Goal: Task Accomplishment & Management: Manage account settings

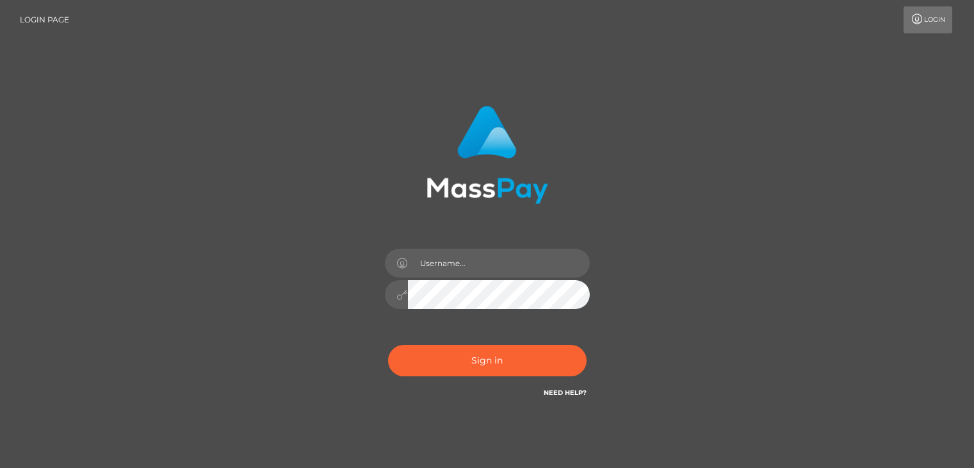
click at [459, 259] on input "text" at bounding box center [499, 262] width 182 height 29
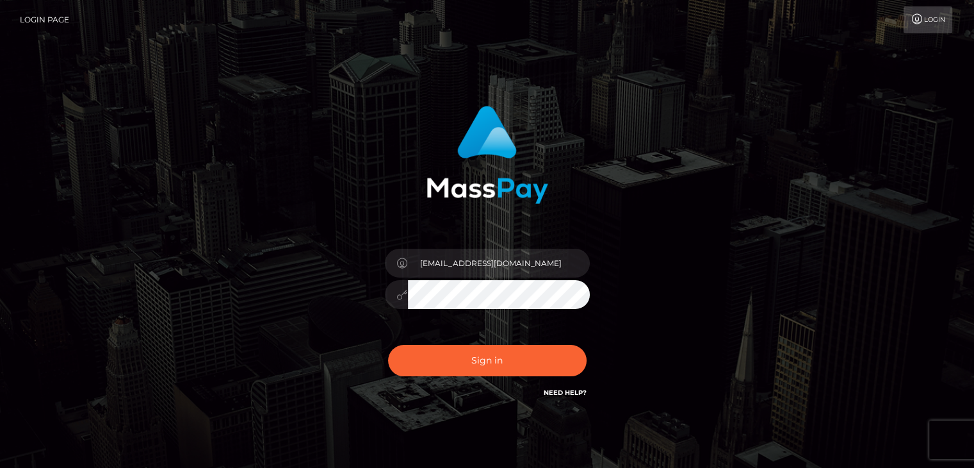
type input "[EMAIL_ADDRESS][DOMAIN_NAME]"
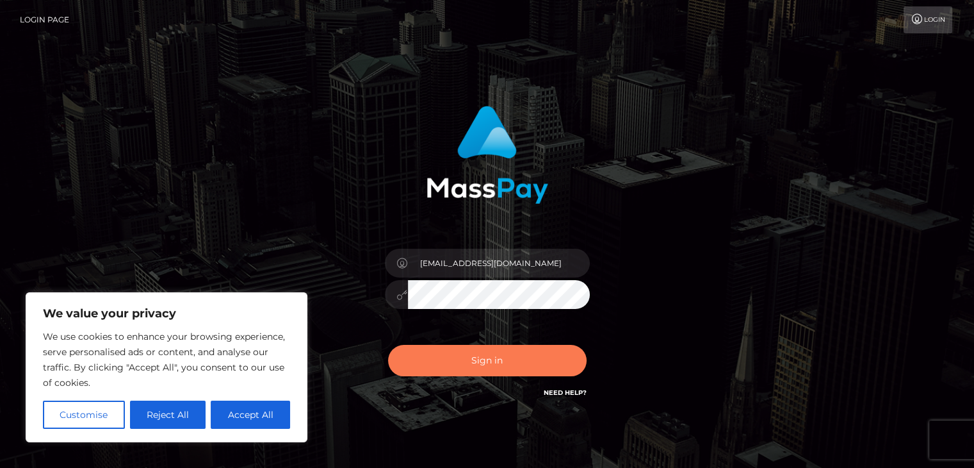
click at [515, 364] on button "Sign in" at bounding box center [487, 360] width 199 height 31
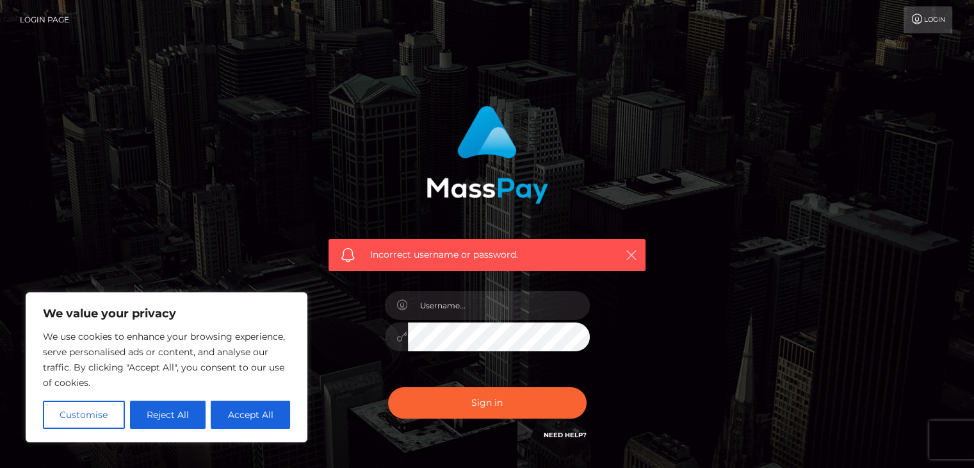
drag, startPoint x: 630, startPoint y: 249, endPoint x: 621, endPoint y: 255, distance: 10.1
click at [630, 249] on icon "button" at bounding box center [631, 254] width 13 height 13
click at [241, 412] on button "Accept All" at bounding box center [250, 414] width 79 height 28
checkbox input "true"
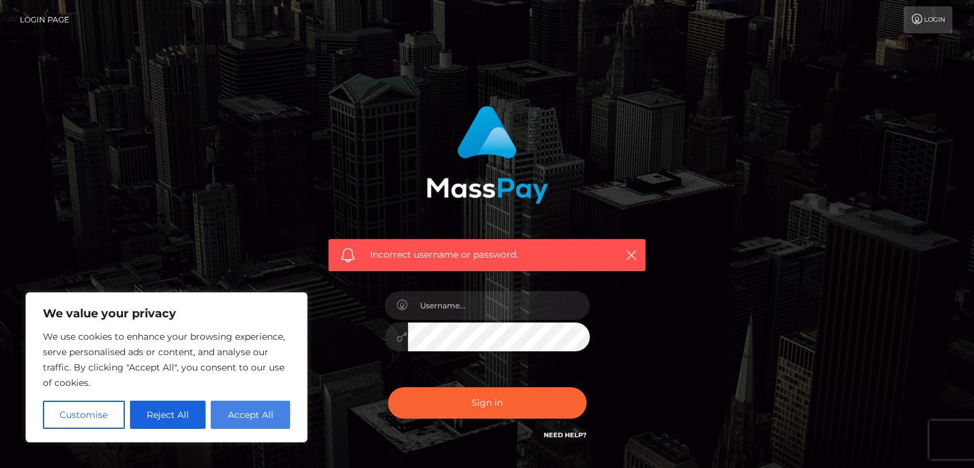
checkbox input "true"
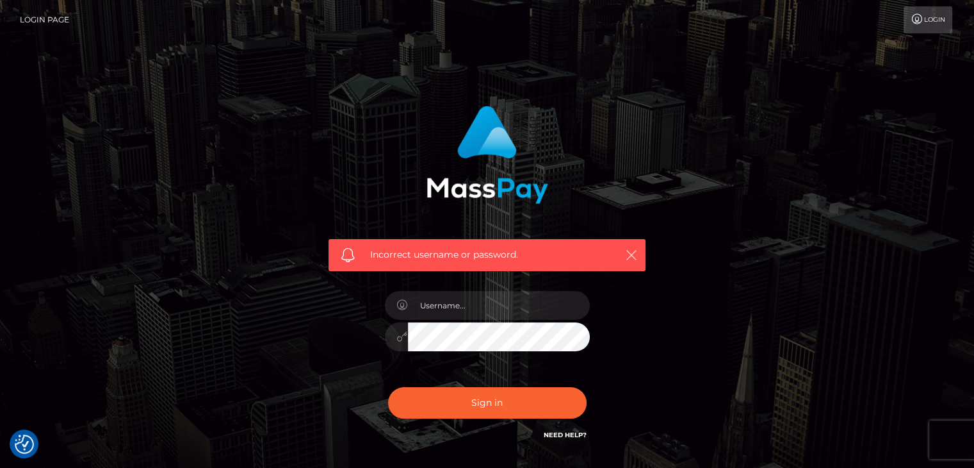
click at [623, 254] on button "button" at bounding box center [631, 255] width 16 height 16
click at [635, 252] on icon "button" at bounding box center [631, 254] width 13 height 13
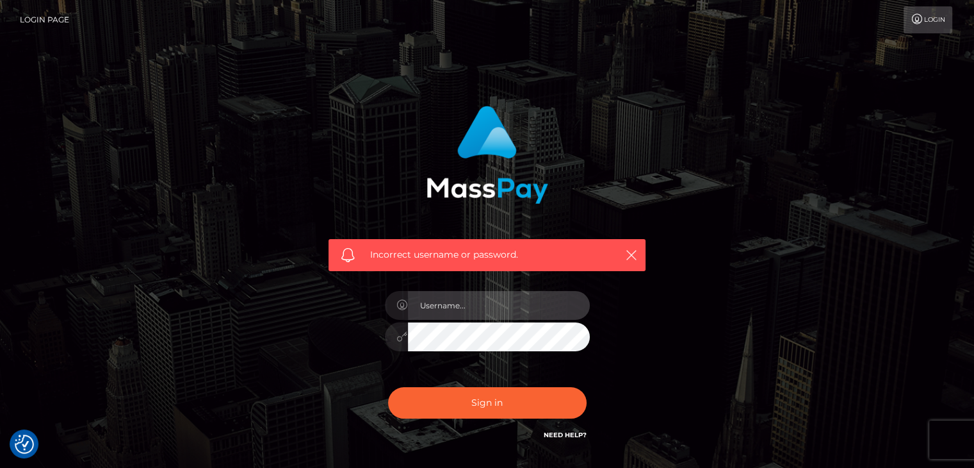
click at [484, 308] on input "text" at bounding box center [499, 305] width 182 height 29
type input "vijaya11shree@gmail.com"
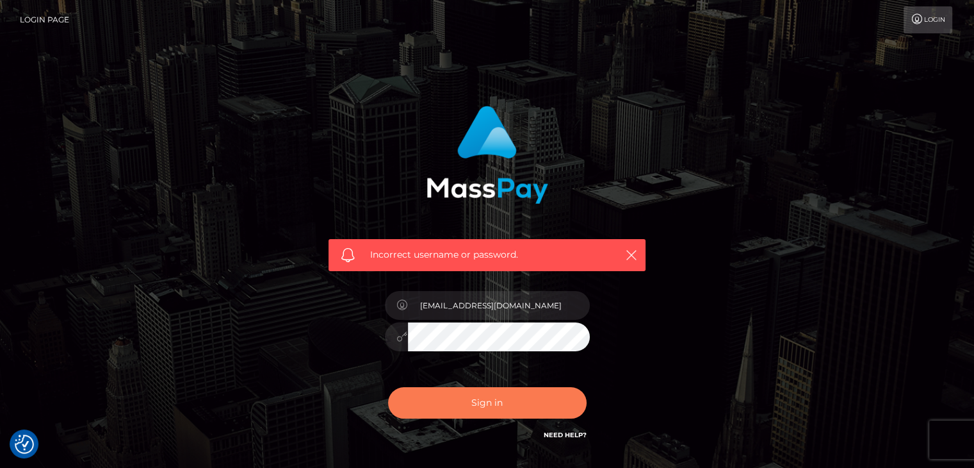
click at [496, 405] on button "Sign in" at bounding box center [487, 402] width 199 height 31
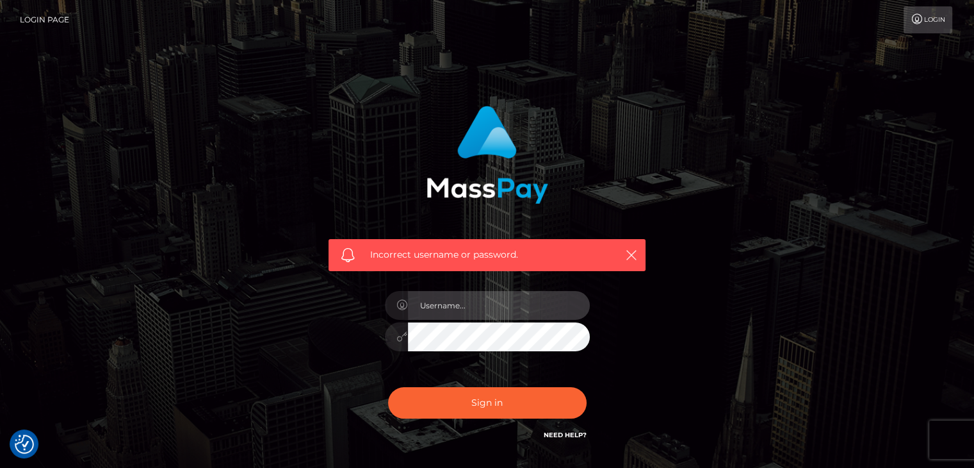
click at [483, 314] on input "text" at bounding box center [499, 305] width 182 height 29
type input "[EMAIL_ADDRESS][DOMAIN_NAME]"
click at [400, 343] on div at bounding box center [396, 336] width 23 height 29
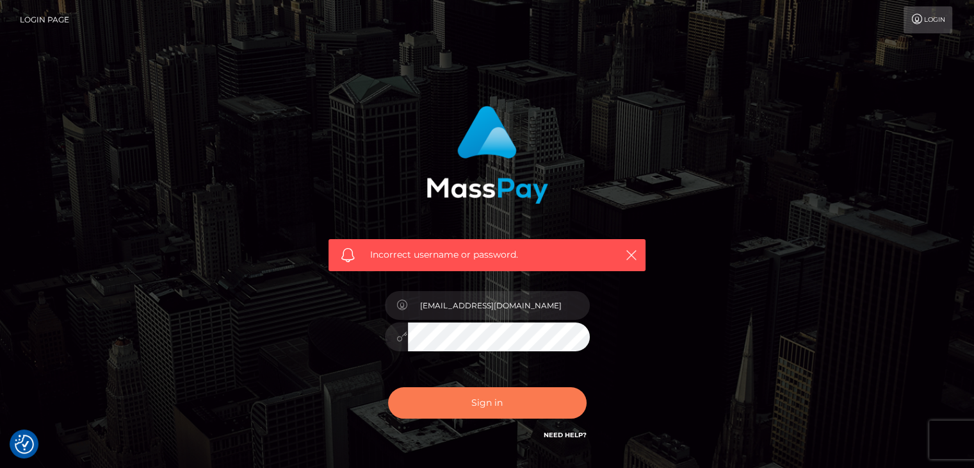
click at [480, 409] on button "Sign in" at bounding box center [487, 402] width 199 height 31
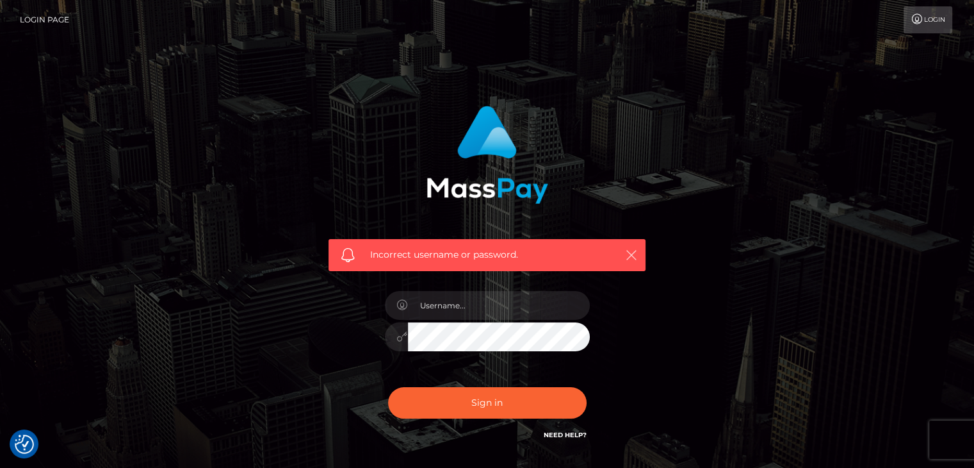
click at [628, 252] on icon "button" at bounding box center [631, 254] width 13 height 13
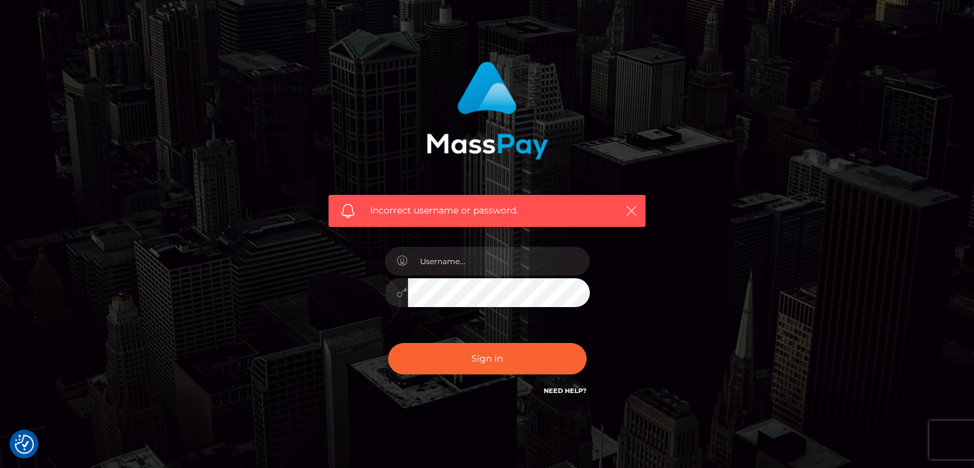
scroll to position [92, 0]
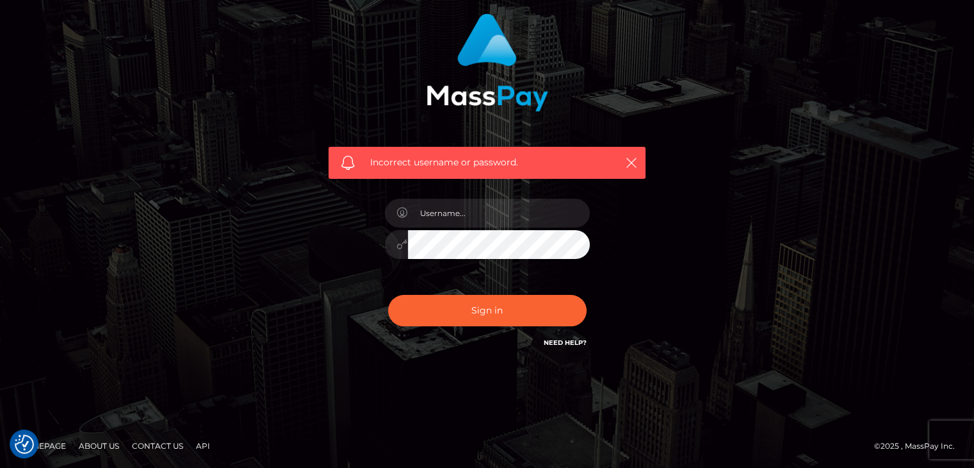
drag, startPoint x: 759, startPoint y: 275, endPoint x: 753, endPoint y: 270, distance: 8.2
click at [760, 275] on div "Incorrect username or password." at bounding box center [487, 188] width 730 height 368
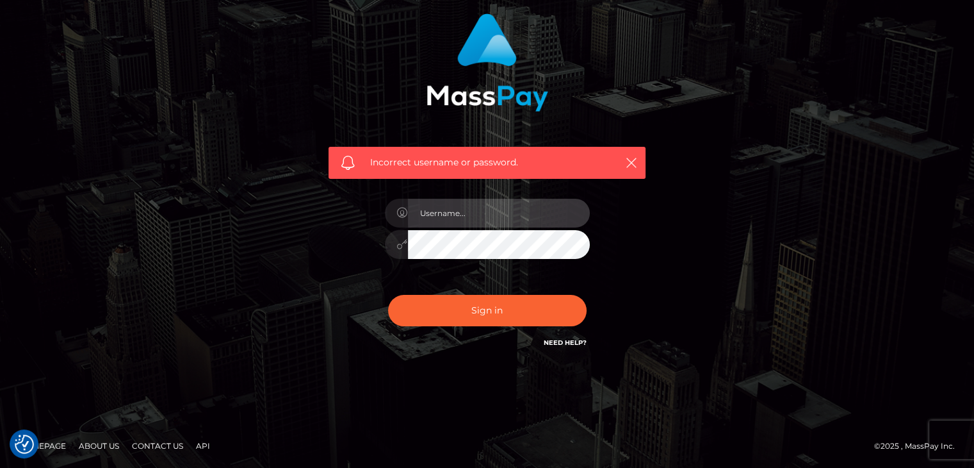
click at [490, 214] on input "text" at bounding box center [499, 213] width 182 height 29
type input "[EMAIL_ADDRESS][DOMAIN_NAME]"
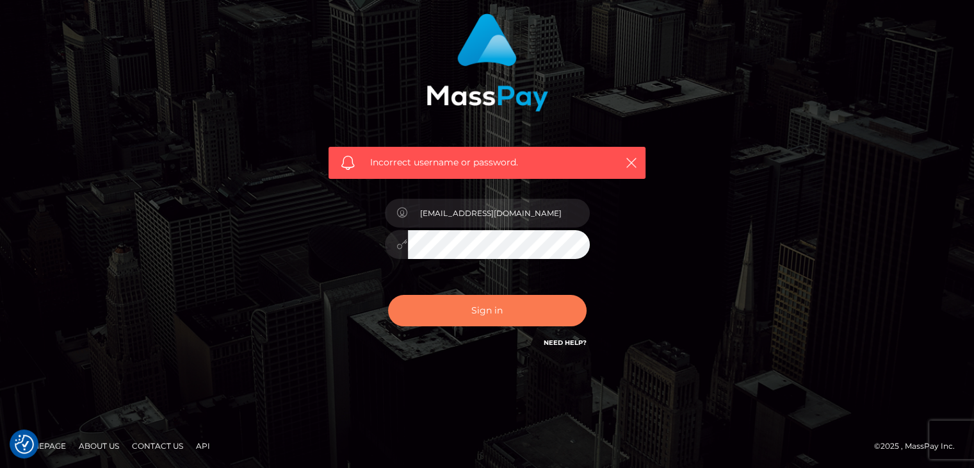
click at [492, 297] on button "Sign in" at bounding box center [487, 310] width 199 height 31
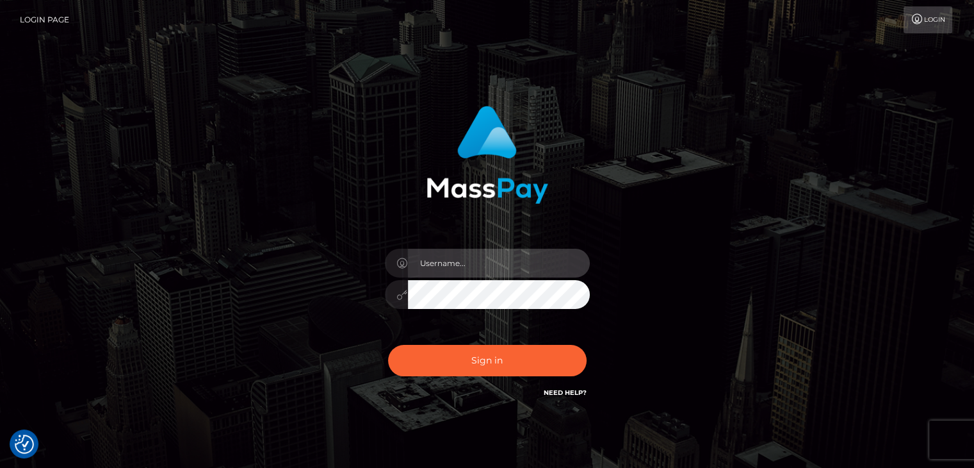
click at [496, 264] on input "text" at bounding box center [499, 262] width 182 height 29
type input "[EMAIL_ADDRESS][DOMAIN_NAME]"
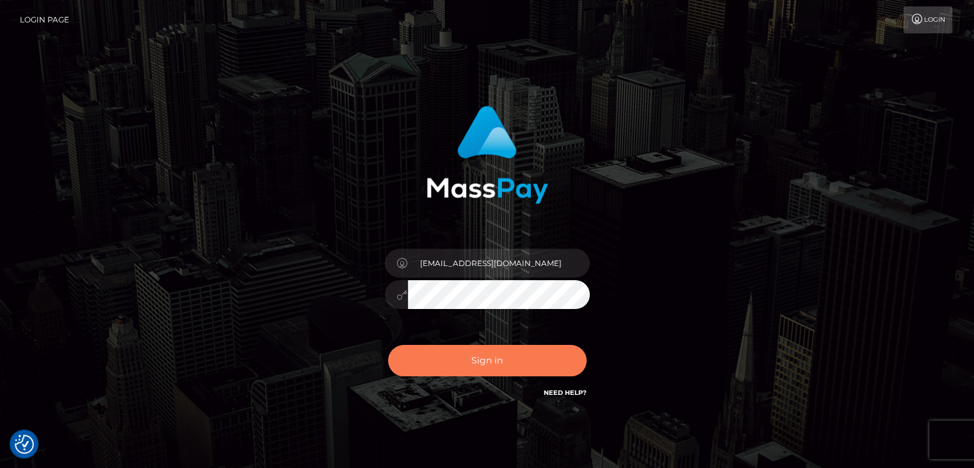
click at [493, 361] on button "Sign in" at bounding box center [487, 360] width 199 height 31
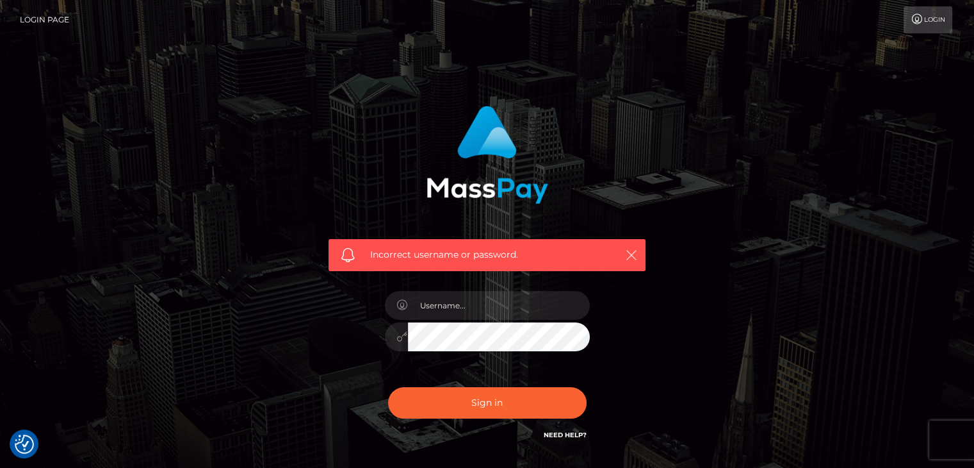
click at [639, 254] on button "button" at bounding box center [631, 255] width 16 height 16
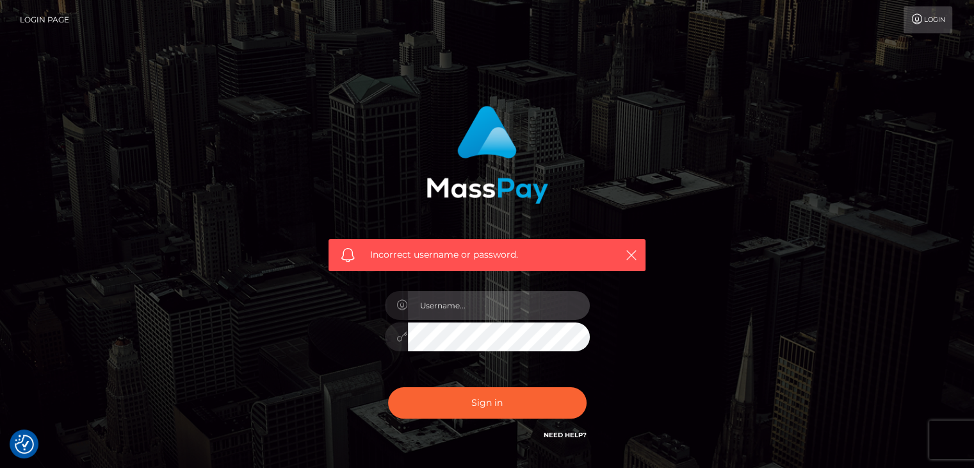
type input "[EMAIL_ADDRESS][DOMAIN_NAME]"
drag, startPoint x: 533, startPoint y: 377, endPoint x: 321, endPoint y: 69, distance: 373.0
click at [320, 69] on div "Incorrect username or password. vijaya11shree@gmail.com" at bounding box center [487, 280] width 974 height 560
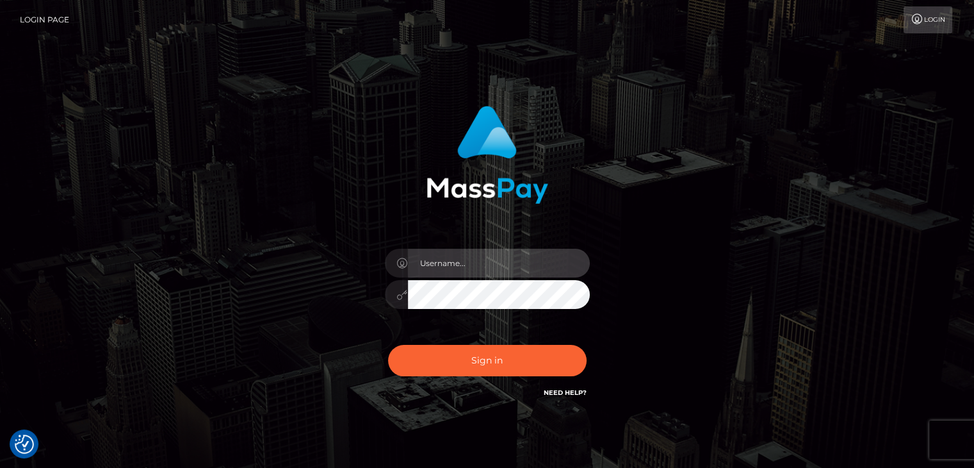
click at [496, 255] on input "text" at bounding box center [499, 262] width 182 height 29
type input "[EMAIL_ADDRESS][DOMAIN_NAME]"
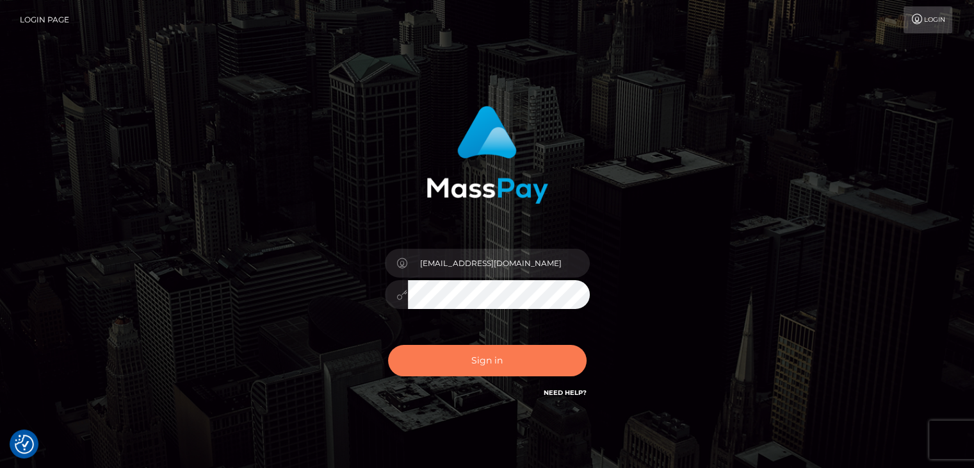
click at [527, 369] on button "Sign in" at bounding box center [487, 360] width 199 height 31
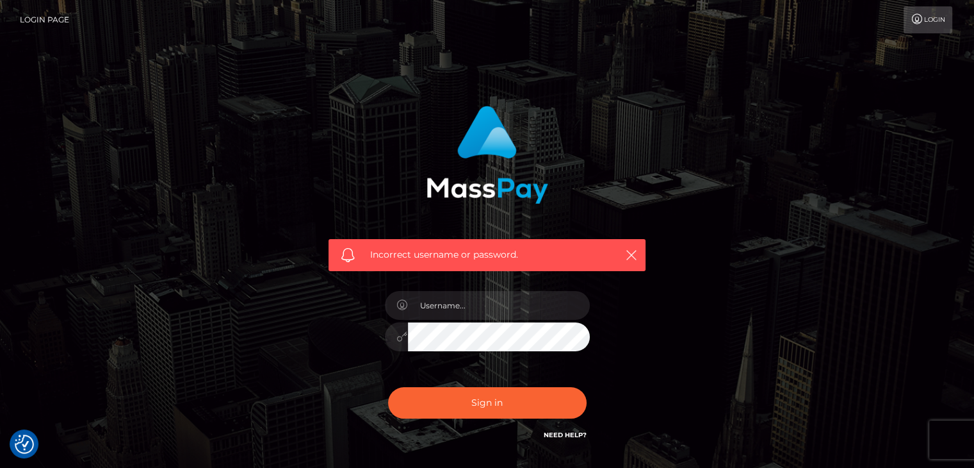
click at [911, 19] on icon at bounding box center [917, 19] width 13 height 10
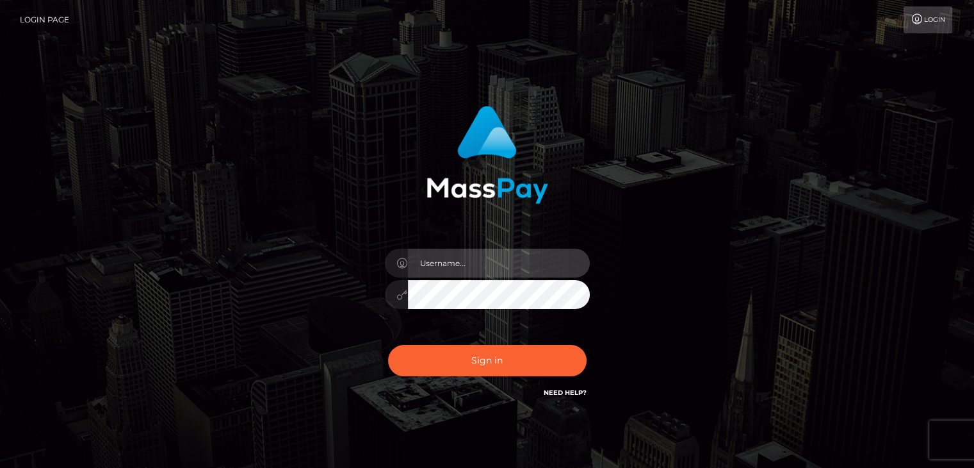
click at [519, 259] on input "text" at bounding box center [499, 262] width 182 height 29
type input "[EMAIL_ADDRESS][DOMAIN_NAME]"
click at [402, 295] on icon at bounding box center [402, 294] width 11 height 10
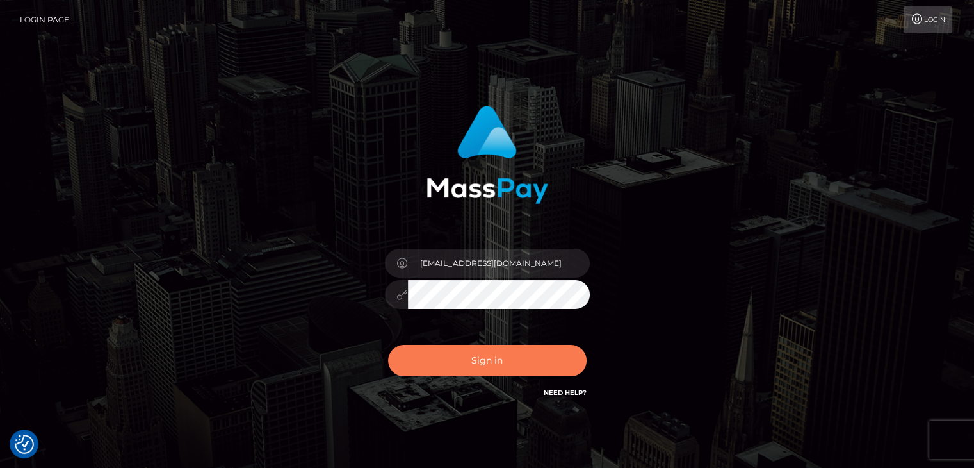
click at [517, 362] on button "Sign in" at bounding box center [487, 360] width 199 height 31
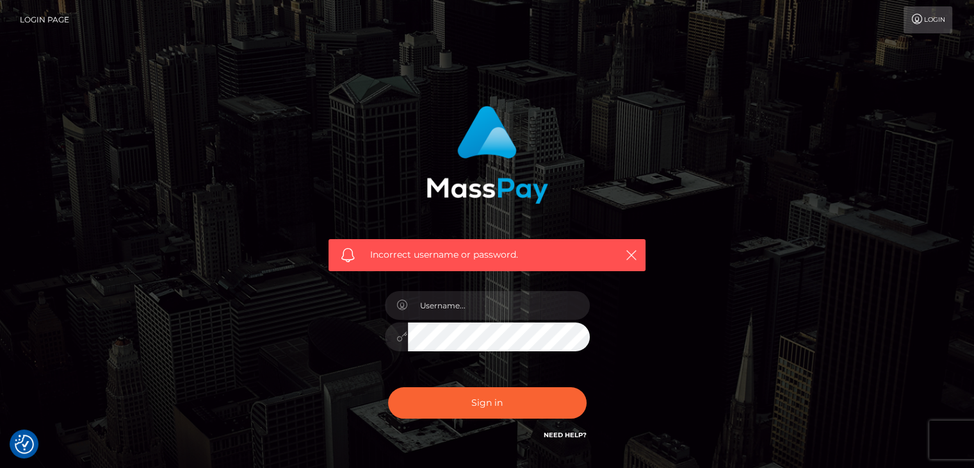
click at [569, 436] on link "Need Help?" at bounding box center [565, 434] width 43 height 8
click at [560, 434] on link "Need Help?" at bounding box center [565, 434] width 43 height 8
click at [630, 256] on icon "button" at bounding box center [631, 254] width 13 height 13
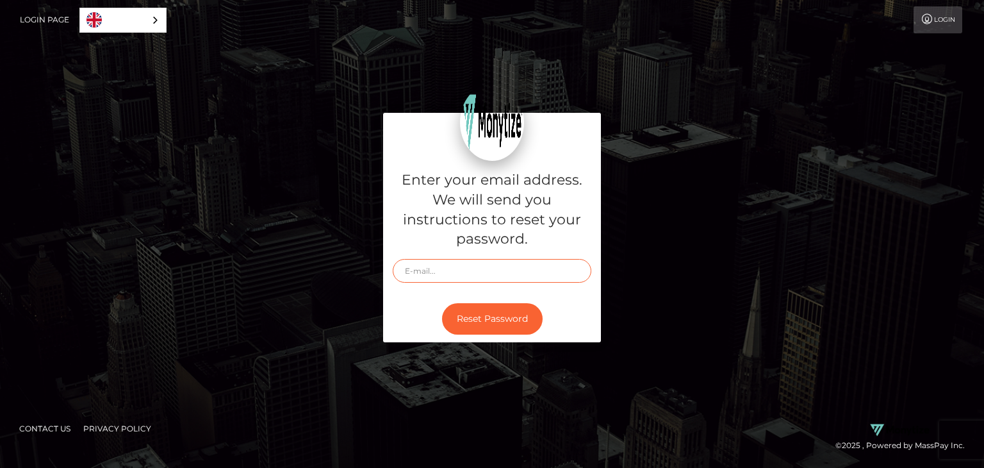
click at [448, 278] on input "text" at bounding box center [492, 271] width 199 height 24
click at [462, 273] on input "text" at bounding box center [492, 271] width 199 height 24
type input "[EMAIL_ADDRESS][DOMAIN_NAME]"
click at [510, 324] on button "Reset Password" at bounding box center [492, 318] width 101 height 31
